Goal: Information Seeking & Learning: Learn about a topic

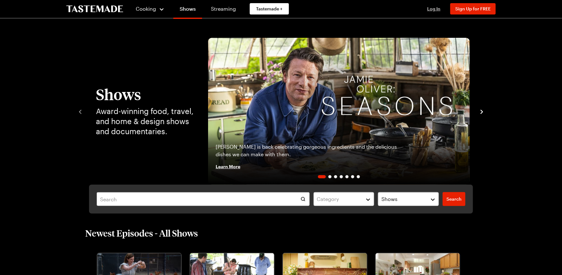
click at [433, 8] on span "Log In" at bounding box center [433, 8] width 13 height 5
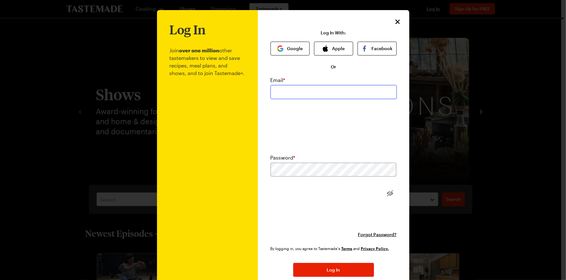
click at [290, 99] on input "email" at bounding box center [334, 92] width 126 height 14
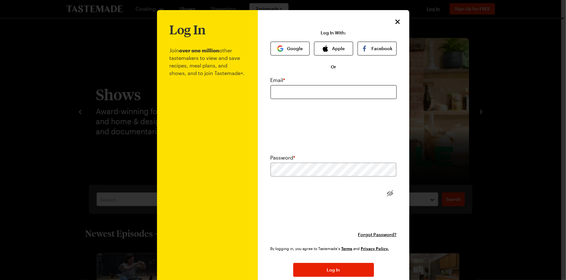
type input "elaine@parente.com"
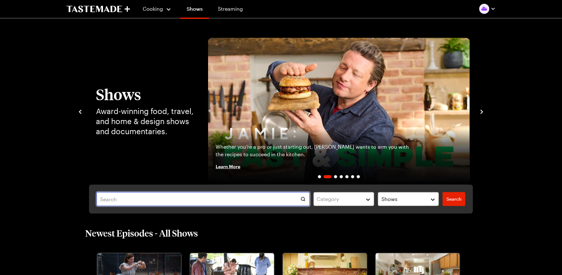
click at [152, 200] on input "text" at bounding box center [203, 199] width 213 height 14
paste input "Shoyu Ramen"
type input "Shoyu Ramen"
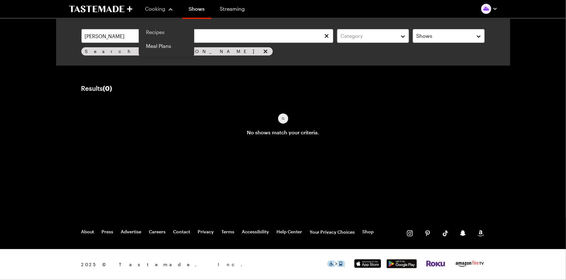
click at [153, 32] on link "Recipes" at bounding box center [167, 32] width 48 height 14
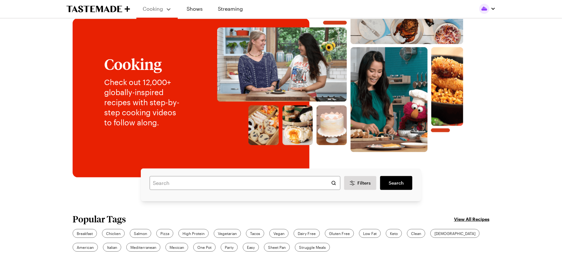
scroll to position [31, 0]
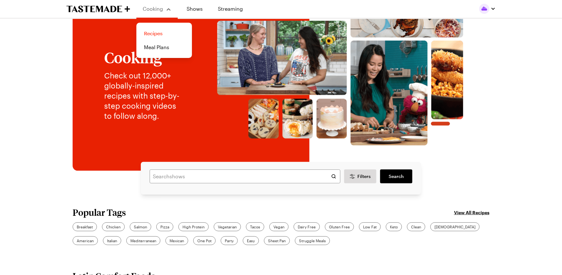
click at [154, 32] on link "Recipes" at bounding box center [164, 34] width 48 height 14
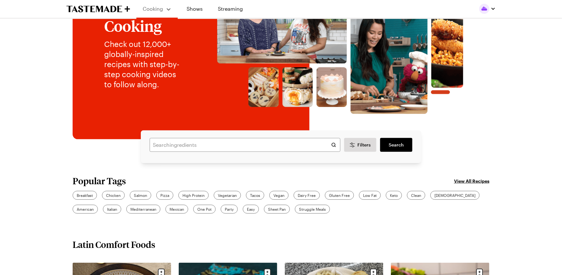
scroll to position [0, 0]
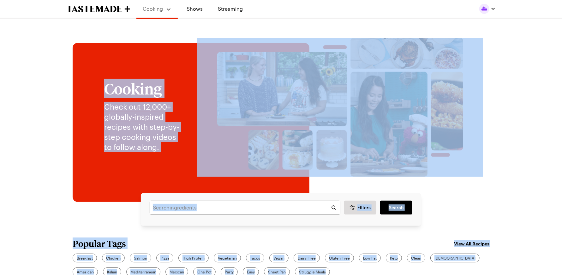
click at [248, 200] on div "Search ingredients Filters Search Search" at bounding box center [281, 209] width 280 height 33
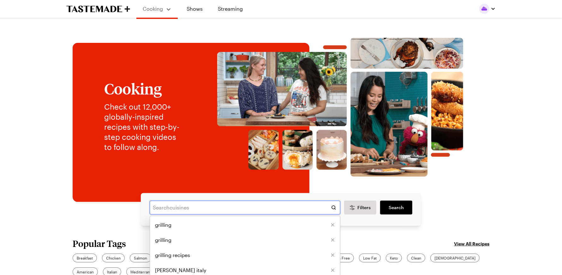
paste input "Shoyu Ramen"
type input "Shoyu Ramen"
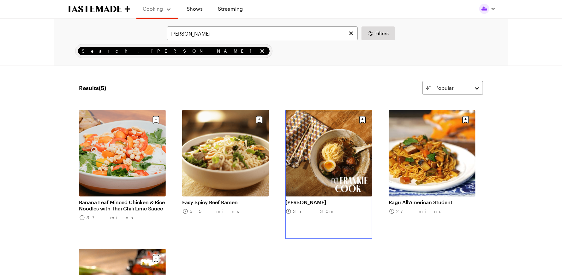
click at [336, 199] on link "Shoyu Ramen" at bounding box center [328, 202] width 87 height 6
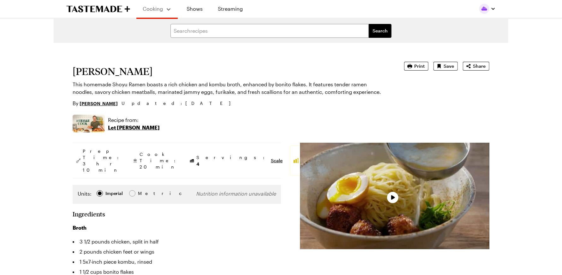
type textarea "x"
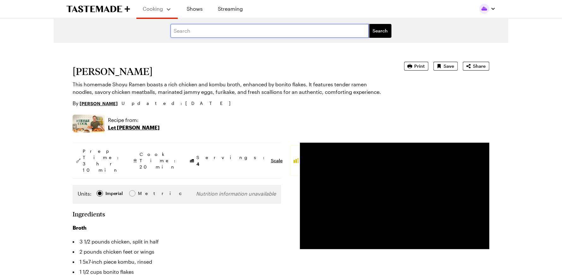
click at [207, 32] on input "text" at bounding box center [269, 31] width 198 height 14
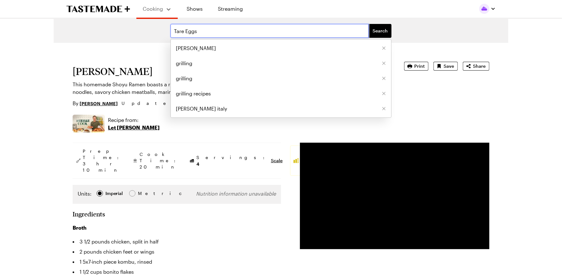
type input "Tare Eggs"
click at [369, 24] on button "Search" at bounding box center [380, 31] width 23 height 14
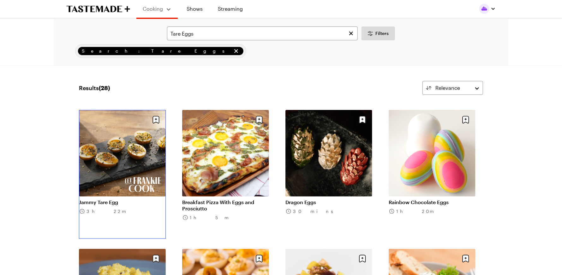
click at [131, 199] on link "Jammy Tare Egg" at bounding box center [122, 202] width 87 height 6
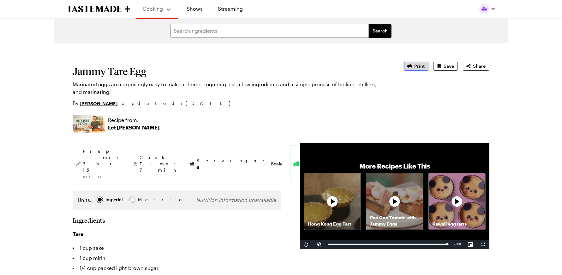
click at [418, 65] on span "Print" at bounding box center [419, 66] width 10 height 6
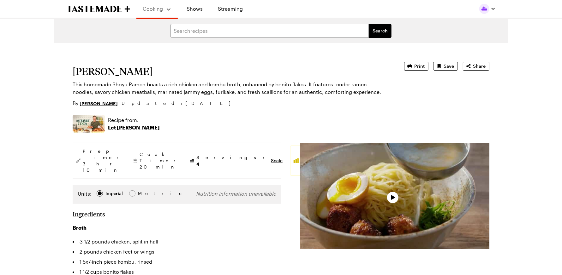
type textarea "x"
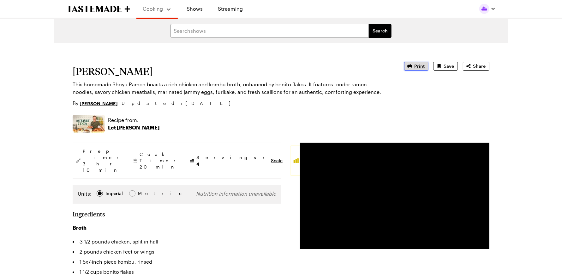
click at [411, 65] on icon "button" at bounding box center [409, 66] width 5 height 4
